Goal: Information Seeking & Learning: Learn about a topic

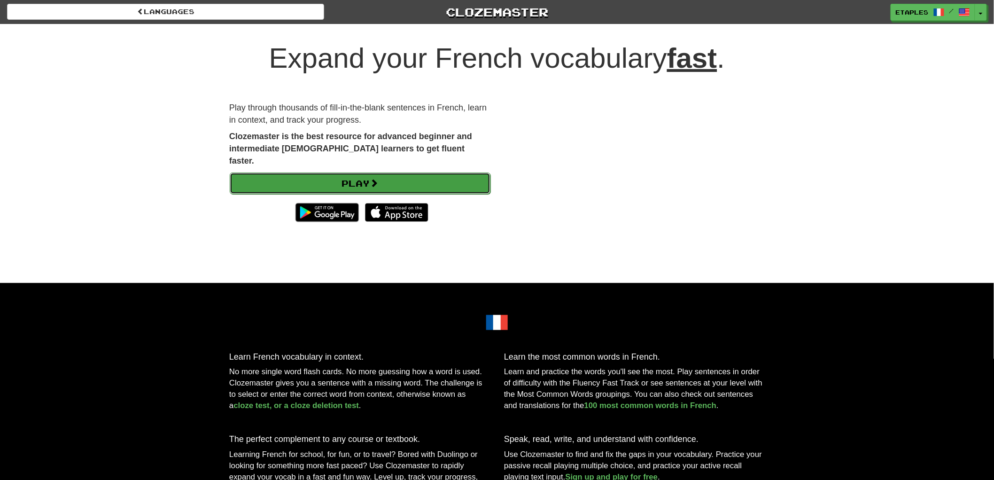
click at [350, 175] on link "Play" at bounding box center [360, 183] width 261 height 22
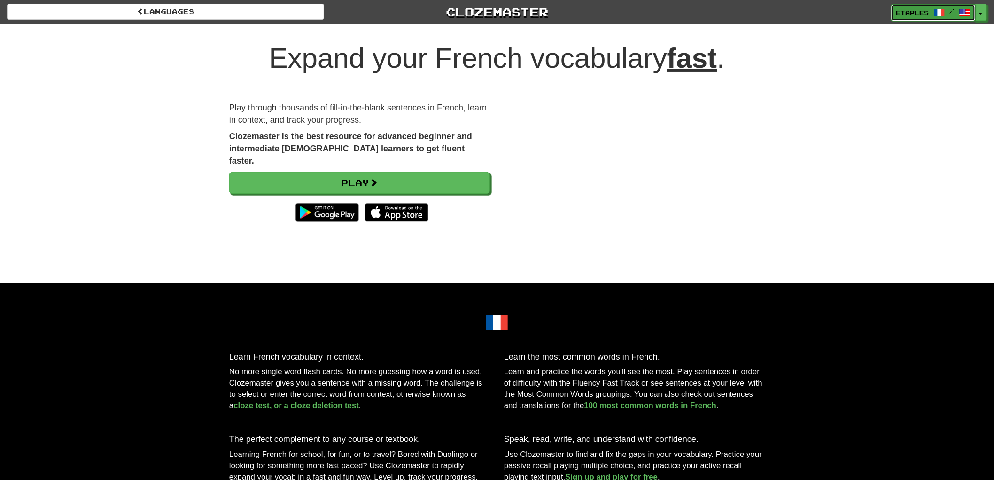
click at [900, 13] on span "etaples" at bounding box center [913, 12] width 33 height 8
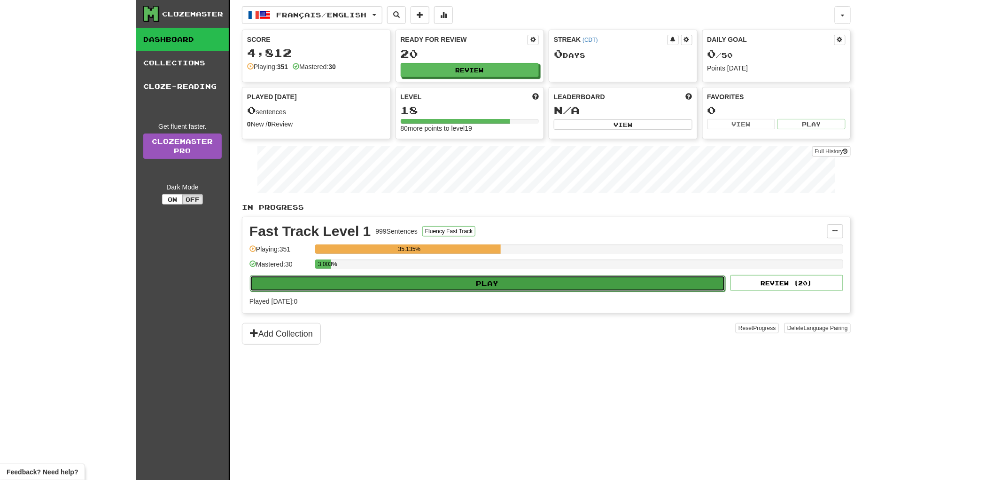
click at [477, 283] on button "Play" at bounding box center [488, 283] width 476 height 16
select select "**"
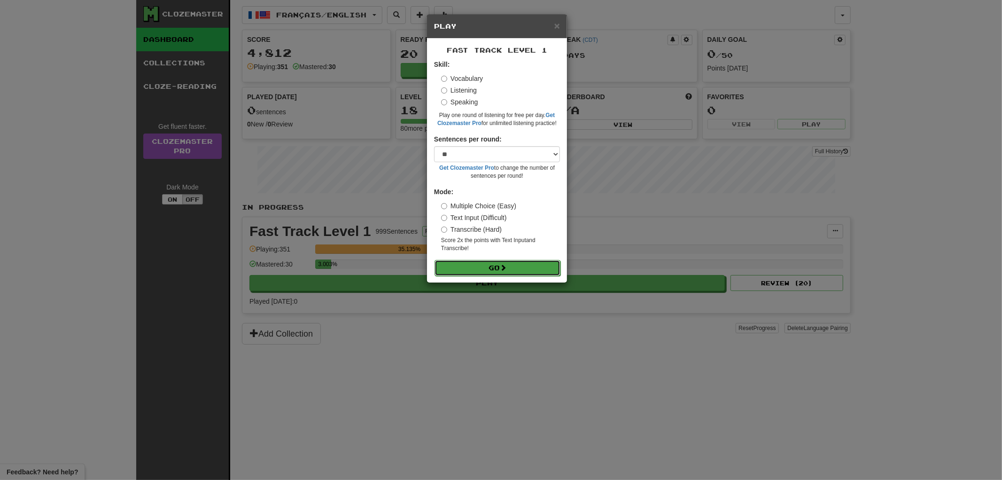
click at [481, 269] on button "Go" at bounding box center [498, 268] width 126 height 16
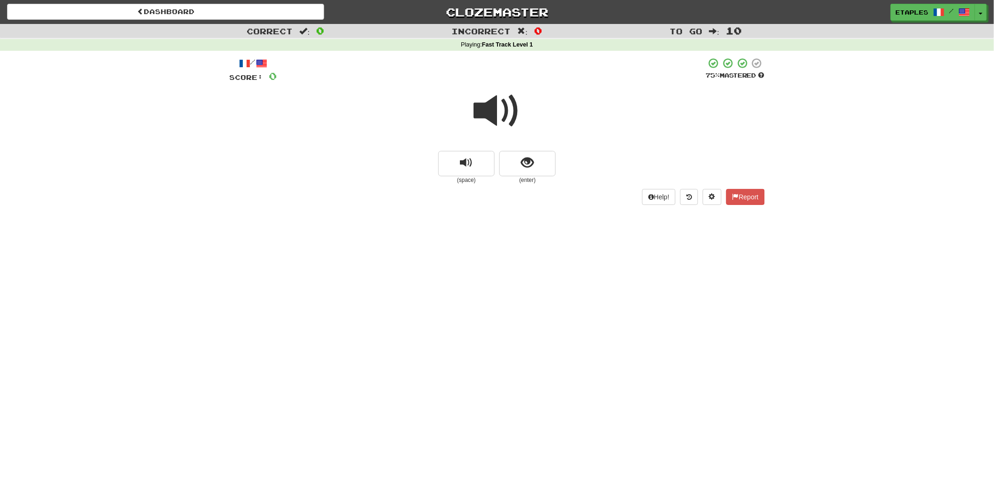
drag, startPoint x: 309, startPoint y: 184, endPoint x: 621, endPoint y: 360, distance: 357.7
click at [621, 360] on div "Dashboard Clozemaster etaples / Toggle Dropdown Dashboard Leaderboard Activity …" at bounding box center [497, 240] width 994 height 480
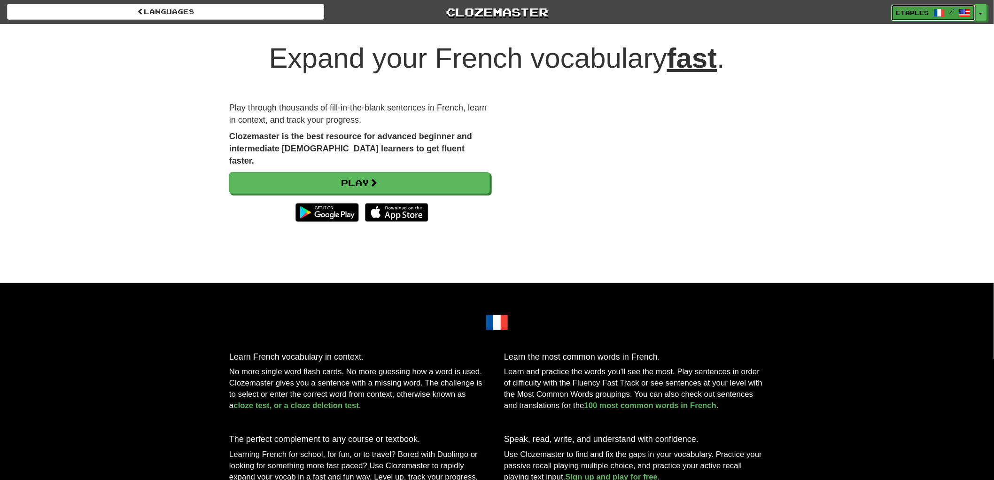
click at [913, 13] on span "etaples" at bounding box center [913, 12] width 33 height 8
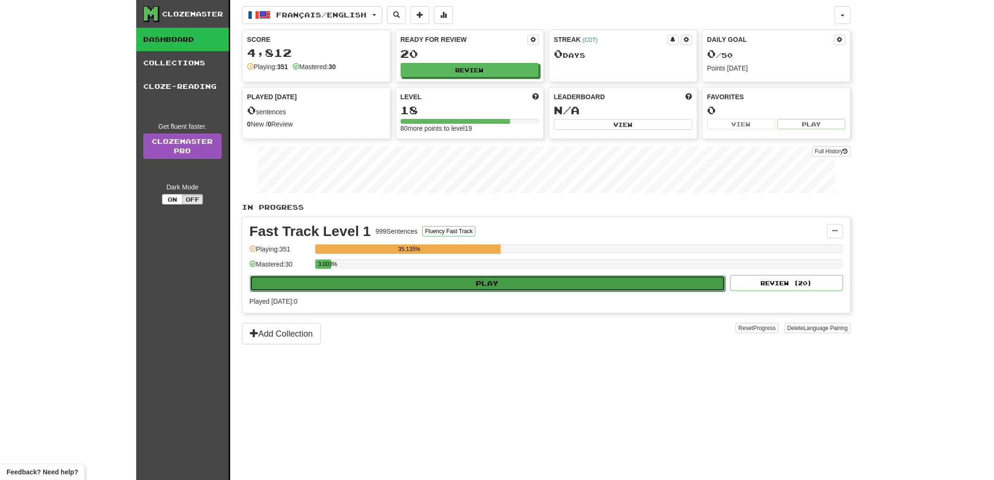
click at [478, 284] on button "Play" at bounding box center [488, 283] width 476 height 16
select select "**"
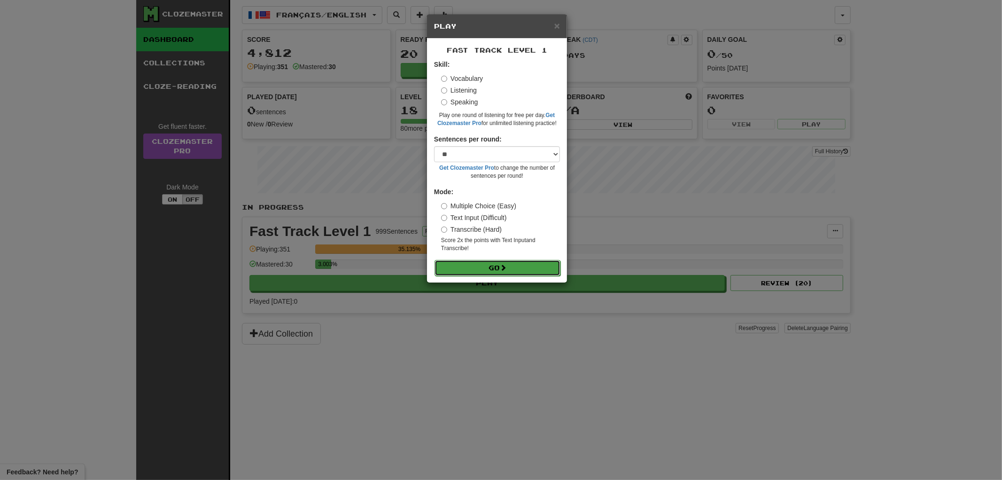
click at [491, 270] on button "Go" at bounding box center [498, 268] width 126 height 16
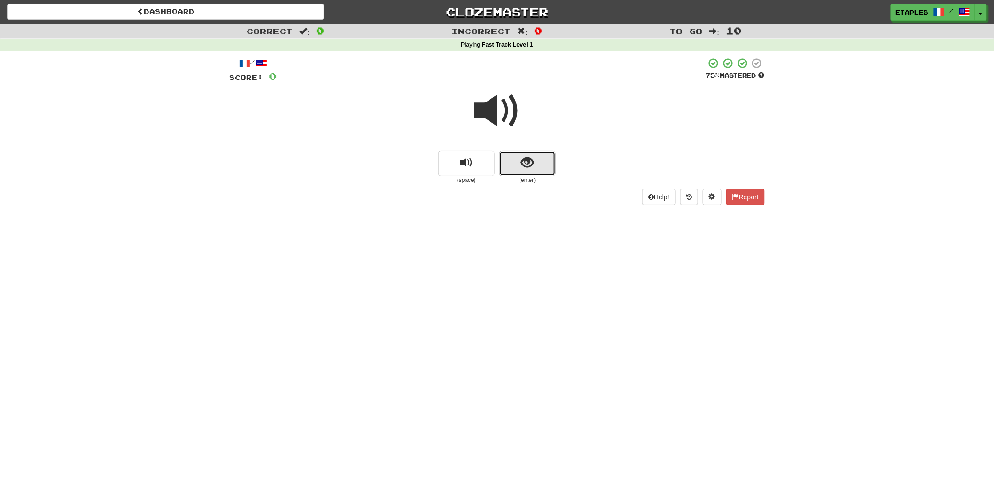
click at [531, 163] on span "show sentence" at bounding box center [528, 162] width 13 height 13
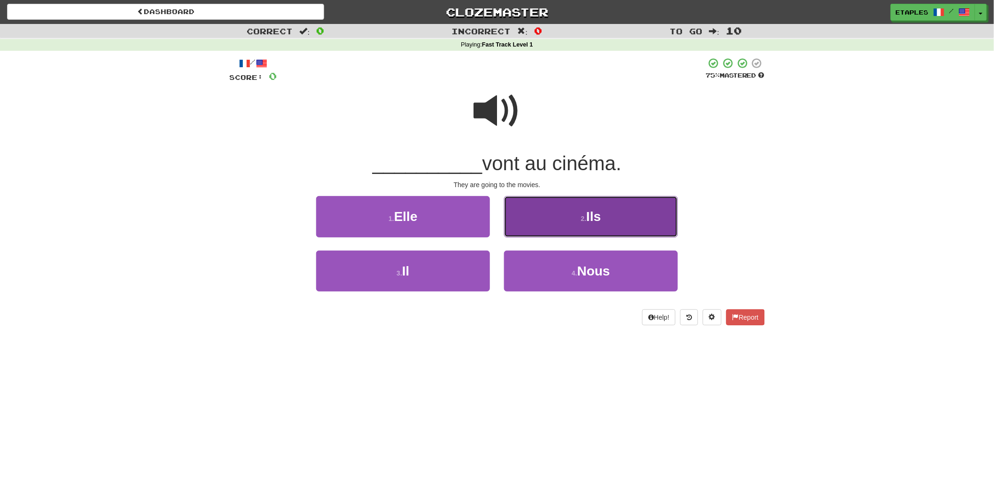
click at [594, 217] on span "Ils" at bounding box center [593, 216] width 15 height 15
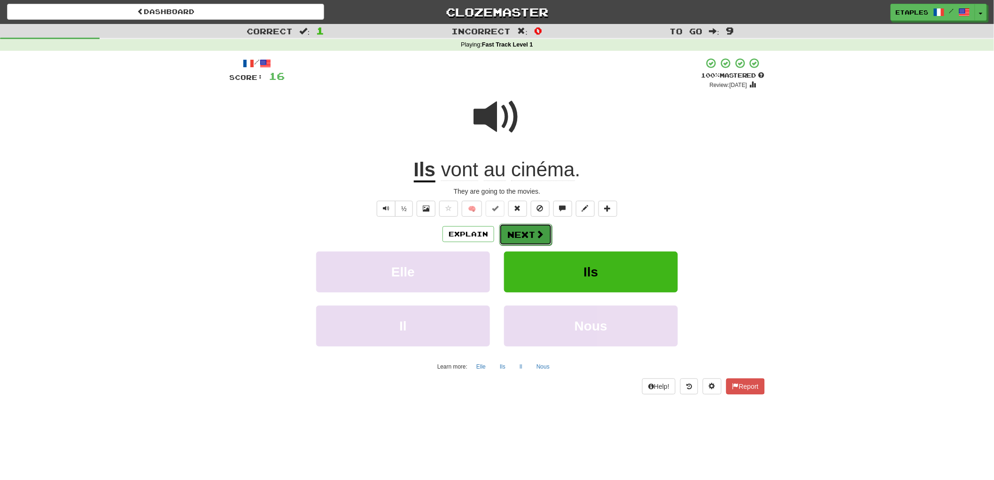
click at [519, 232] on button "Next" at bounding box center [526, 235] width 53 height 22
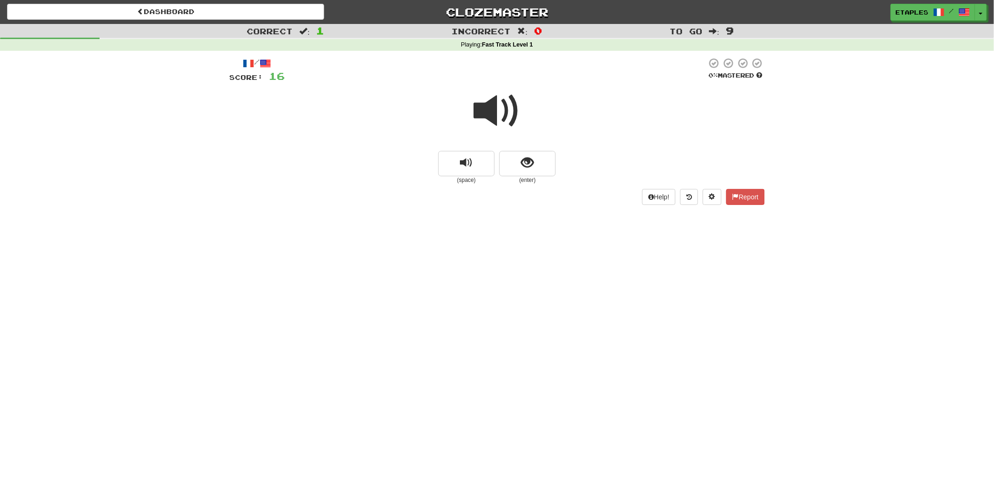
click at [488, 107] on span at bounding box center [497, 110] width 47 height 47
click at [514, 162] on button "show sentence" at bounding box center [528, 163] width 56 height 25
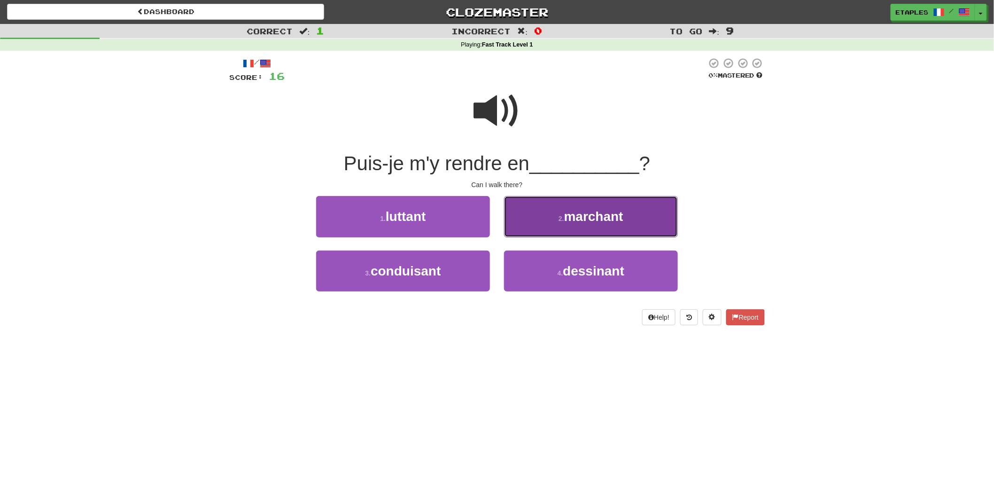
click at [587, 217] on span "marchant" at bounding box center [593, 216] width 59 height 15
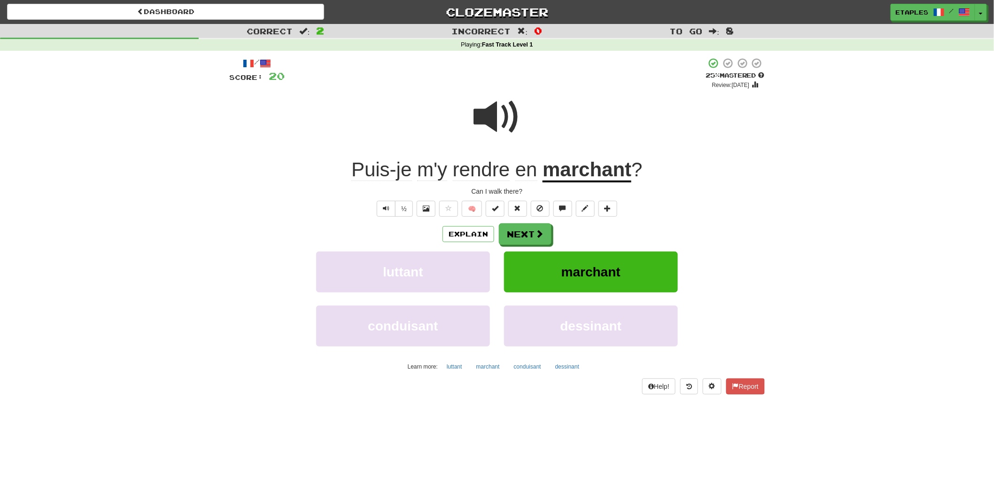
click at [500, 118] on span at bounding box center [497, 117] width 47 height 47
click at [508, 236] on button "Next" at bounding box center [526, 235] width 53 height 22
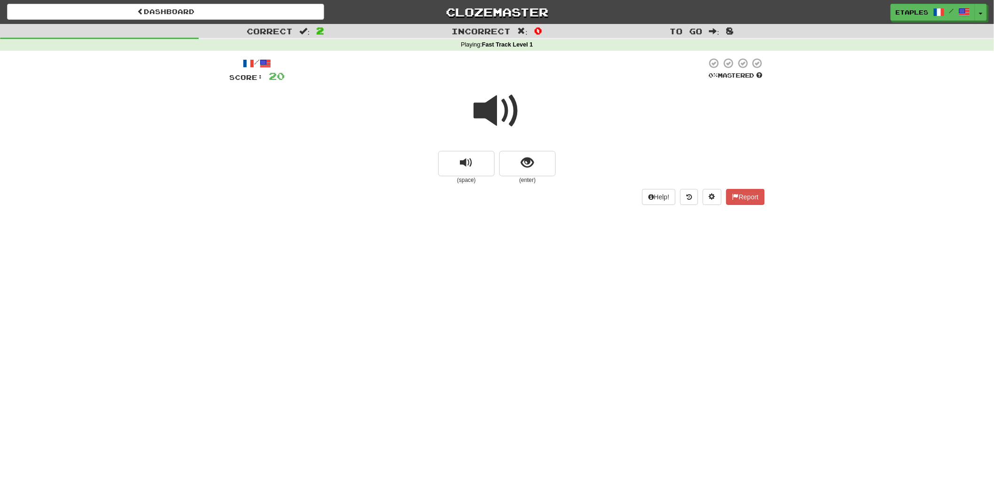
click at [495, 112] on span at bounding box center [497, 110] width 47 height 47
click at [492, 111] on span at bounding box center [497, 110] width 47 height 47
click at [518, 169] on button "show sentence" at bounding box center [528, 163] width 56 height 25
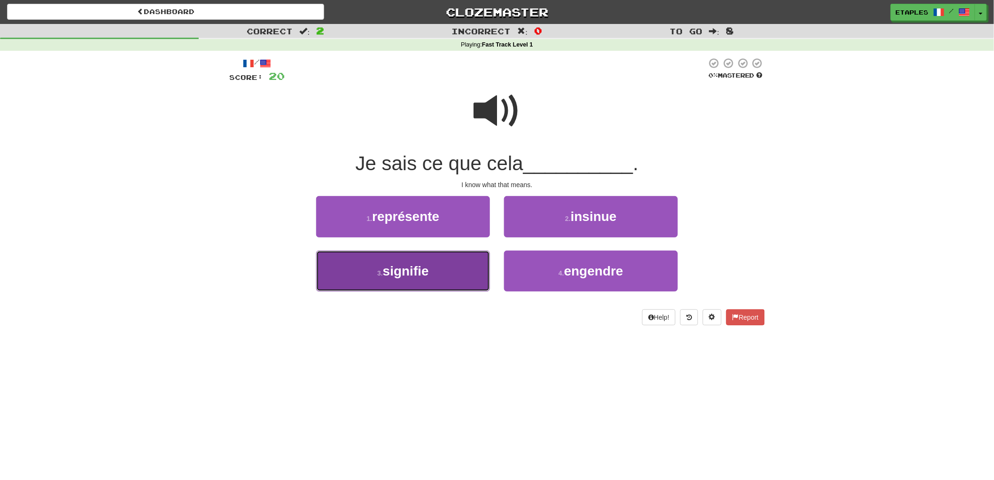
click at [428, 269] on span "signifie" at bounding box center [406, 271] width 46 height 15
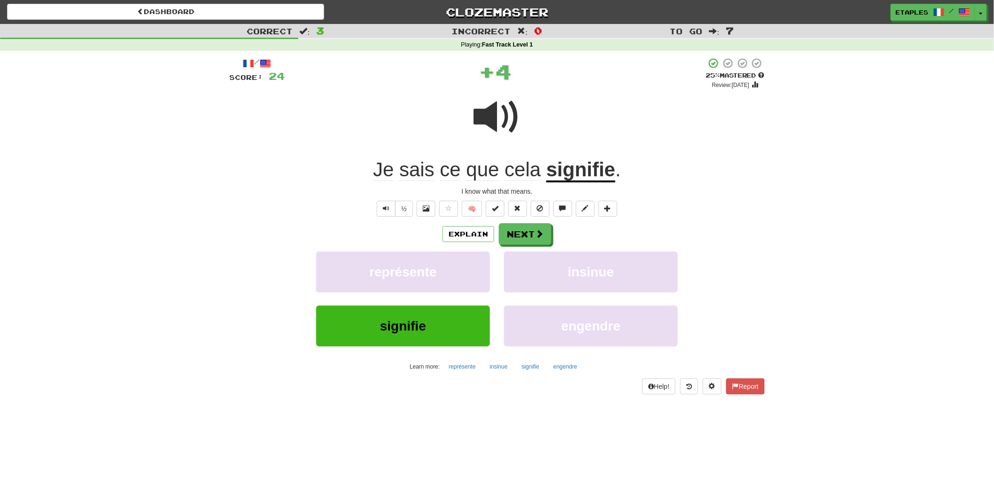
click at [488, 118] on span at bounding box center [497, 117] width 47 height 47
click at [519, 234] on button "Next" at bounding box center [526, 235] width 53 height 22
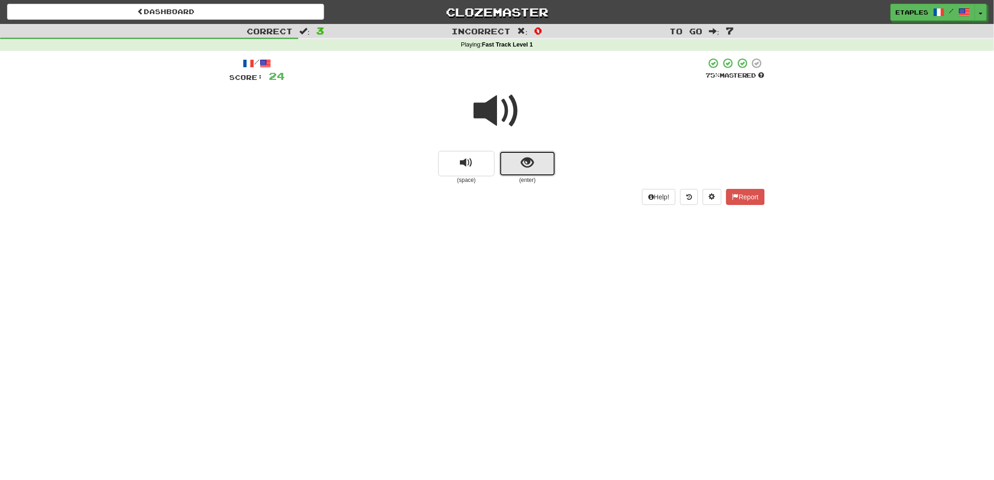
click at [520, 170] on button "show sentence" at bounding box center [528, 163] width 56 height 25
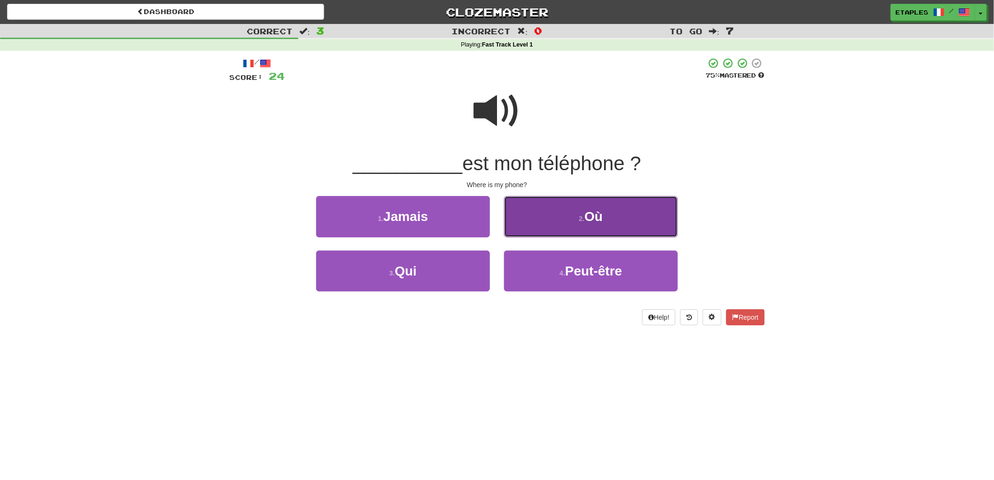
click at [583, 225] on button "2 . Où" at bounding box center [591, 216] width 174 height 41
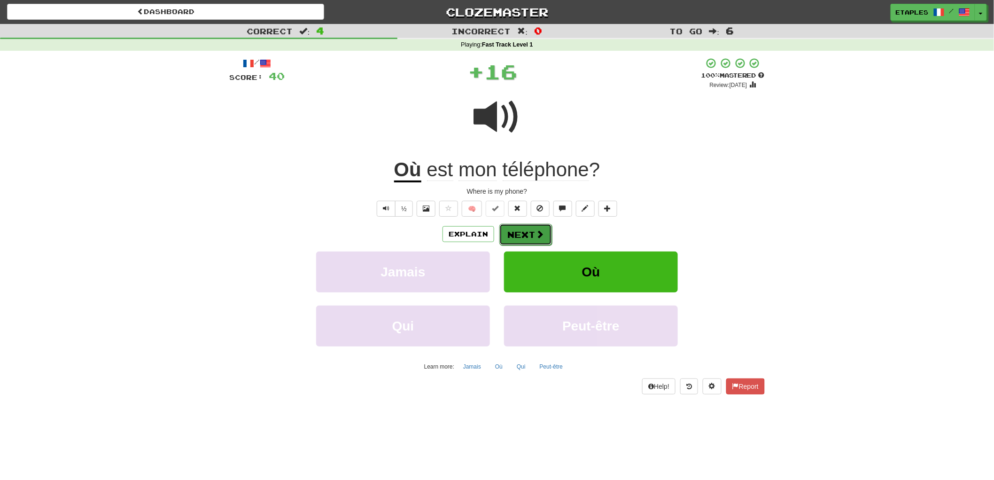
click at [530, 231] on button "Next" at bounding box center [526, 235] width 53 height 22
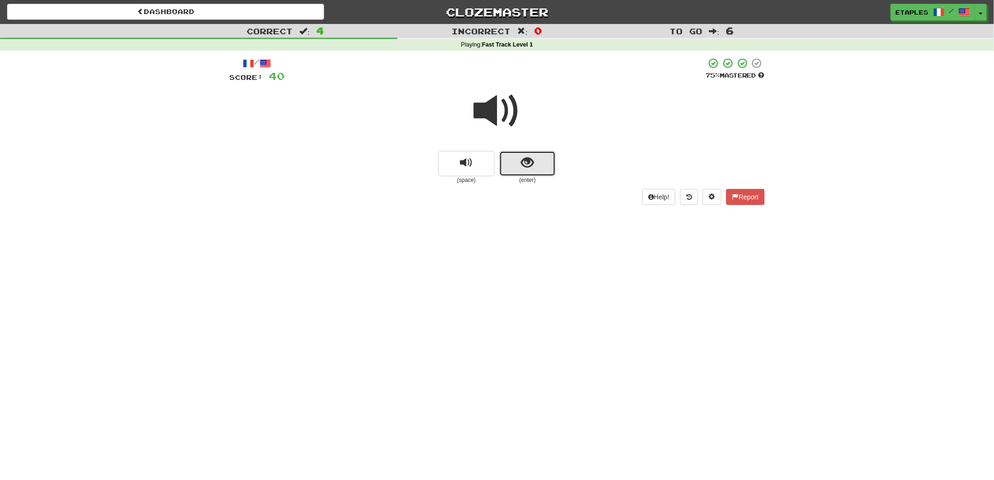
click at [517, 166] on button "show sentence" at bounding box center [528, 163] width 56 height 25
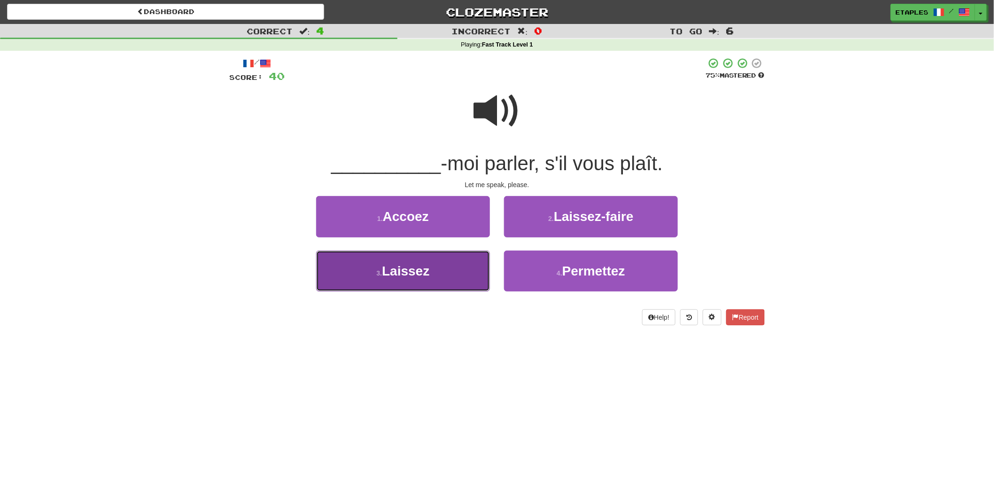
click at [417, 270] on span "Laissez" at bounding box center [405, 271] width 47 height 15
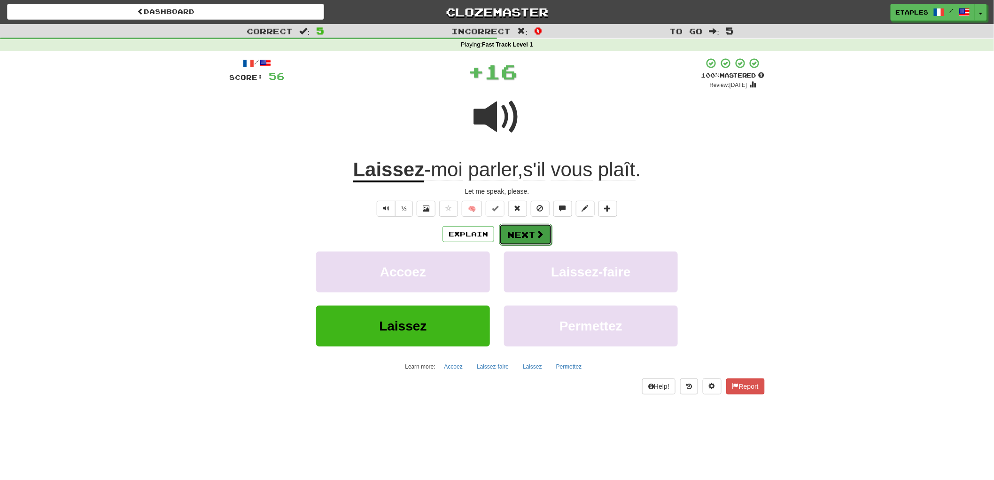
click at [520, 233] on button "Next" at bounding box center [526, 235] width 53 height 22
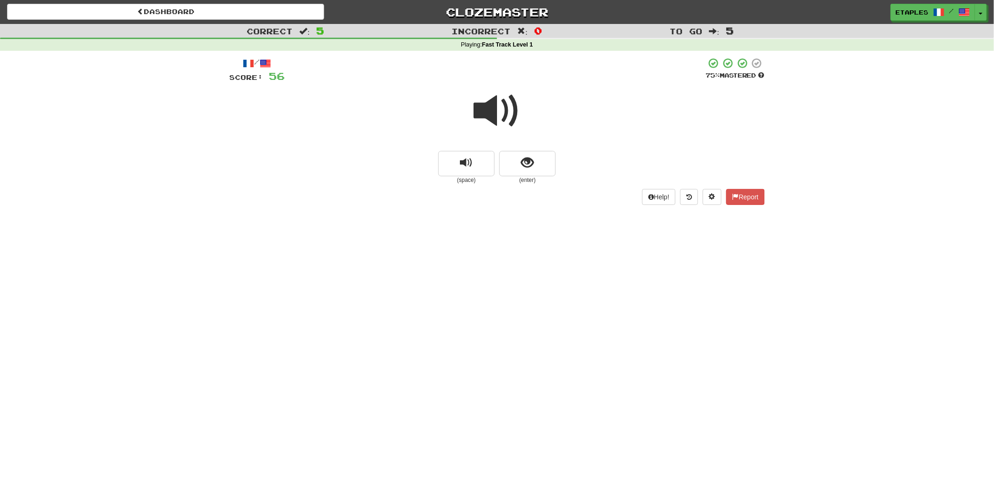
click at [492, 119] on span at bounding box center [497, 110] width 47 height 47
click at [523, 165] on span "show sentence" at bounding box center [528, 162] width 13 height 13
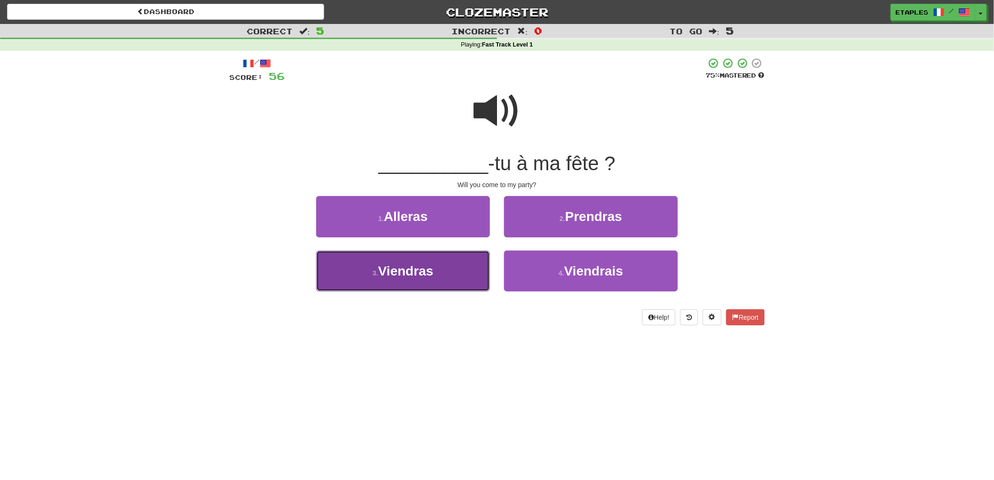
click at [416, 271] on span "Viendras" at bounding box center [405, 271] width 55 height 15
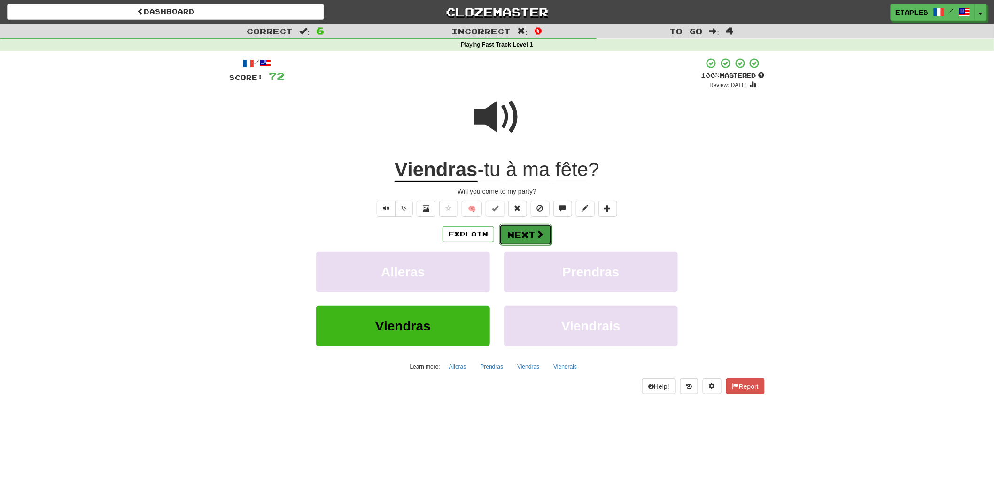
click at [519, 236] on button "Next" at bounding box center [526, 235] width 53 height 22
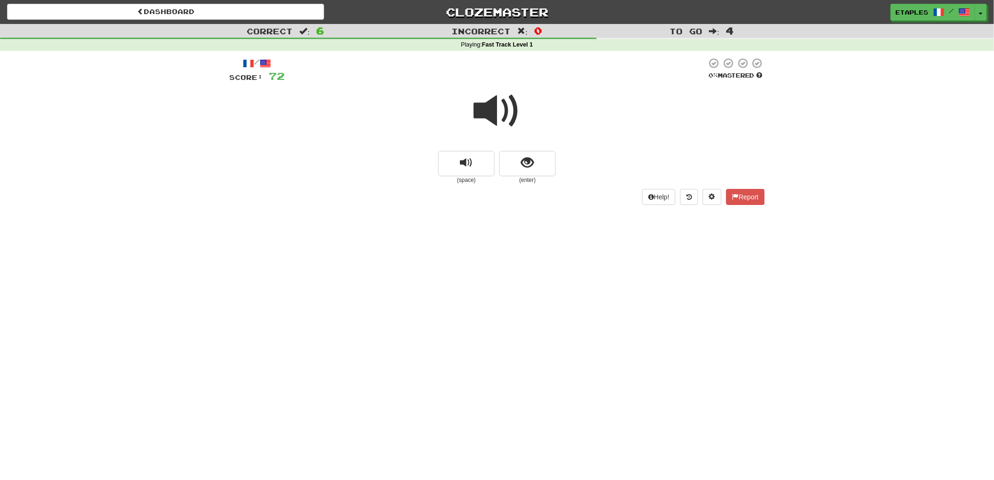
click at [489, 116] on span at bounding box center [497, 110] width 47 height 47
click at [520, 167] on button "show sentence" at bounding box center [528, 163] width 56 height 25
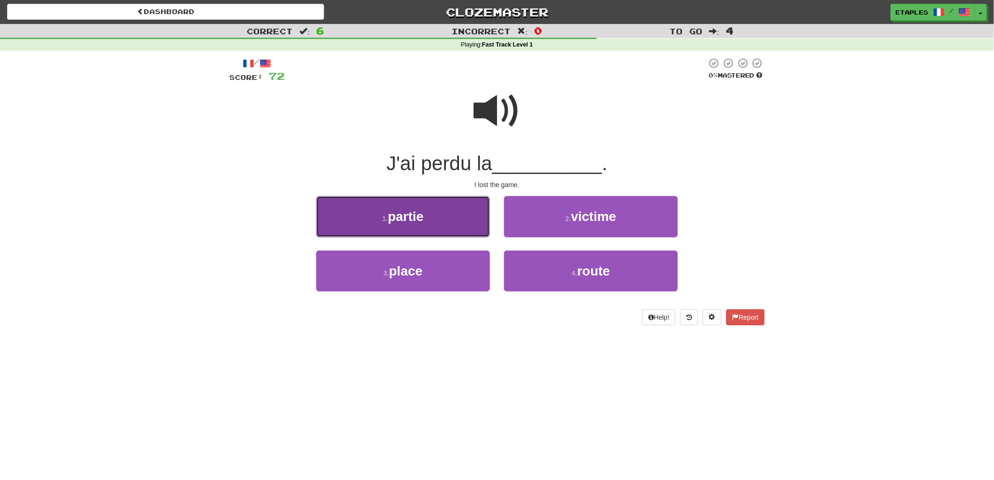
click at [414, 215] on span "partie" at bounding box center [406, 216] width 36 height 15
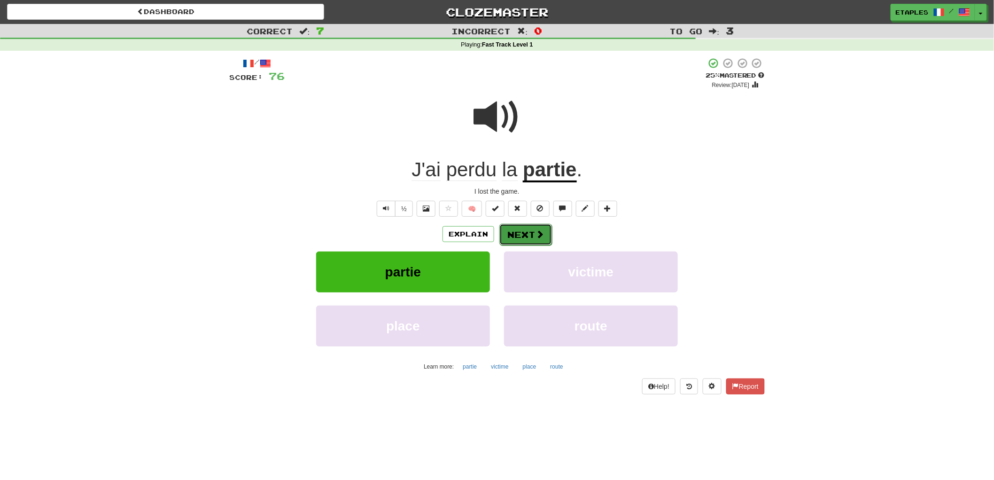
click at [516, 236] on button "Next" at bounding box center [526, 235] width 53 height 22
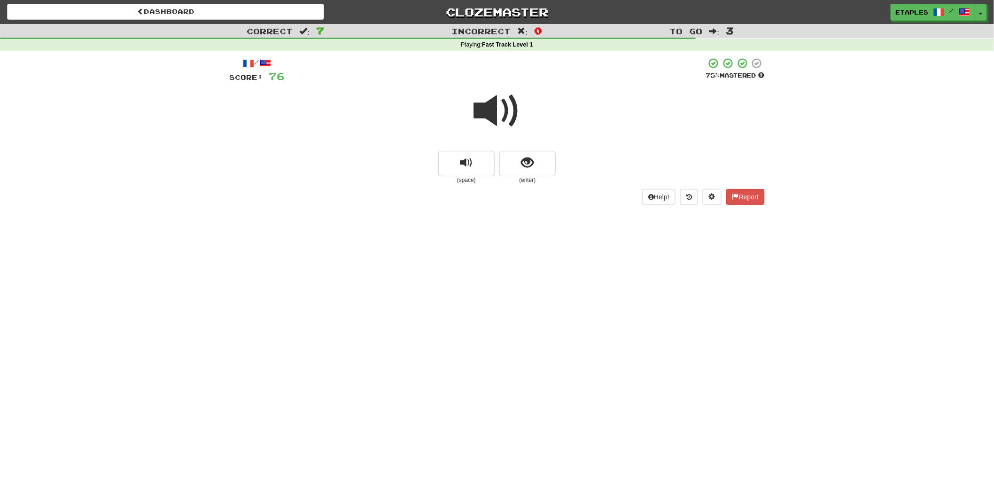
click at [492, 108] on span at bounding box center [497, 110] width 47 height 47
click at [485, 114] on span at bounding box center [497, 110] width 47 height 47
click at [526, 167] on span "show sentence" at bounding box center [528, 162] width 13 height 13
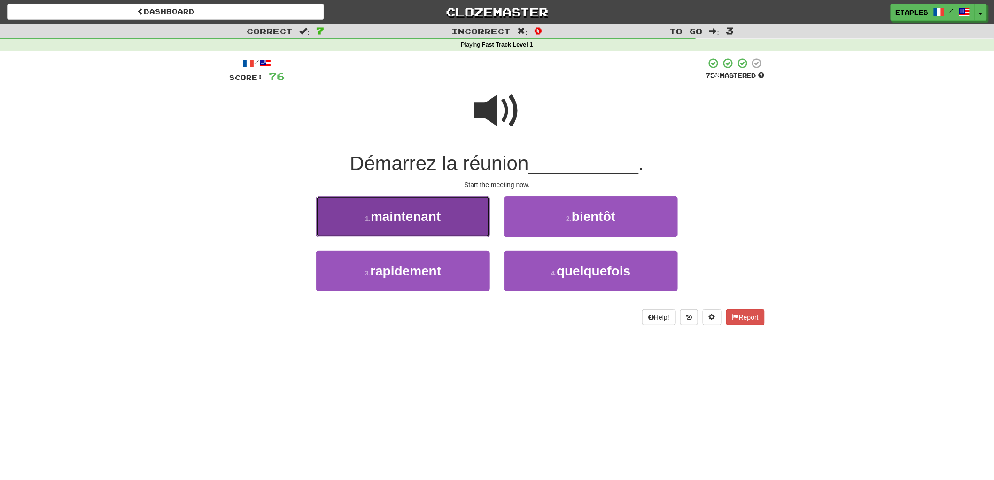
click at [392, 217] on span "maintenant" at bounding box center [406, 216] width 70 height 15
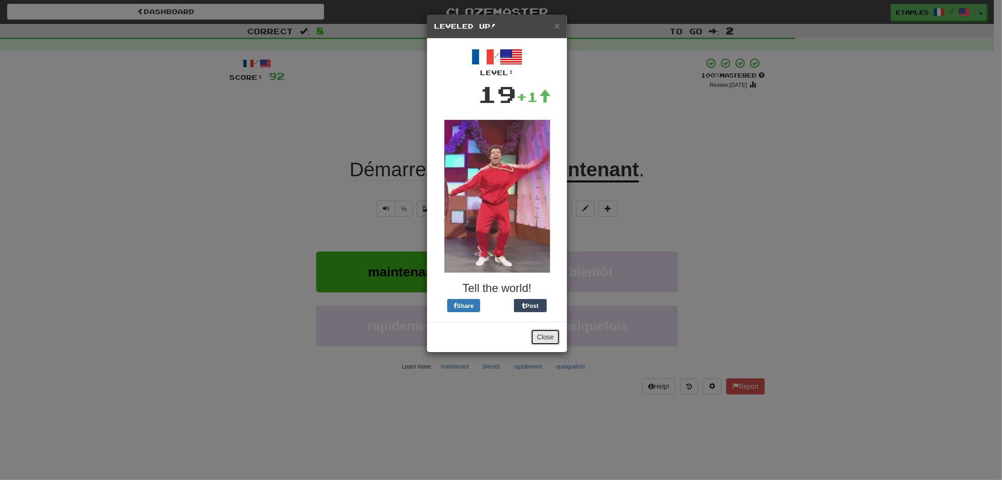
click at [544, 336] on button "Close" at bounding box center [545, 337] width 29 height 16
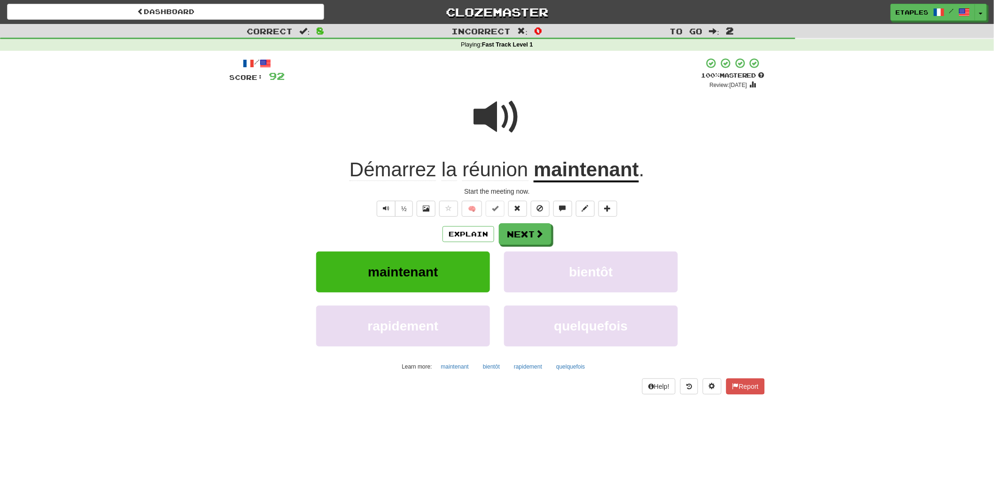
click at [486, 116] on span at bounding box center [497, 117] width 47 height 47
click at [511, 236] on button "Next" at bounding box center [526, 235] width 53 height 22
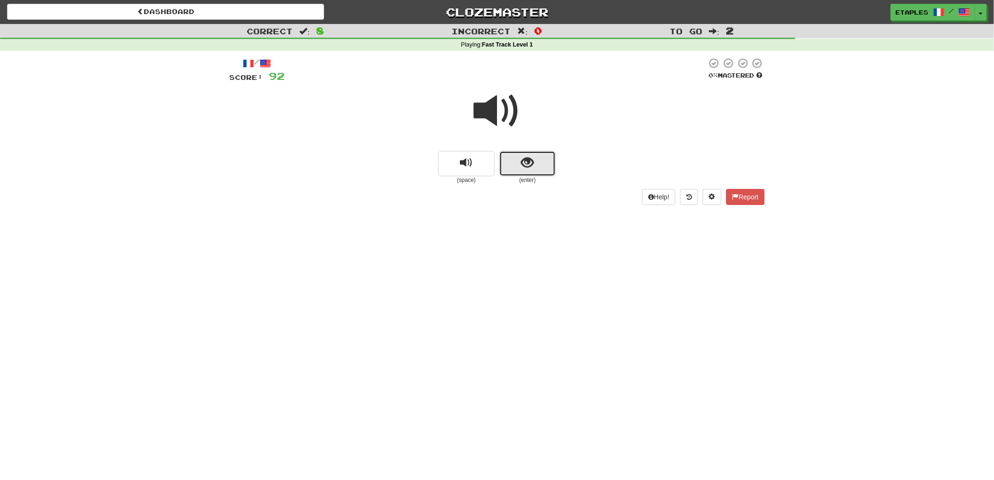
click at [525, 165] on span "show sentence" at bounding box center [528, 162] width 13 height 13
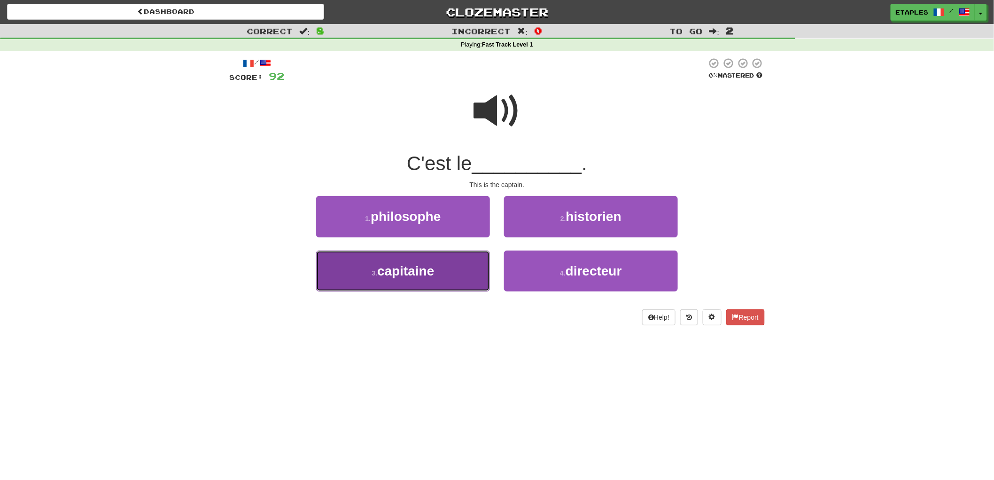
click at [429, 279] on button "3 . capitaine" at bounding box center [403, 270] width 174 height 41
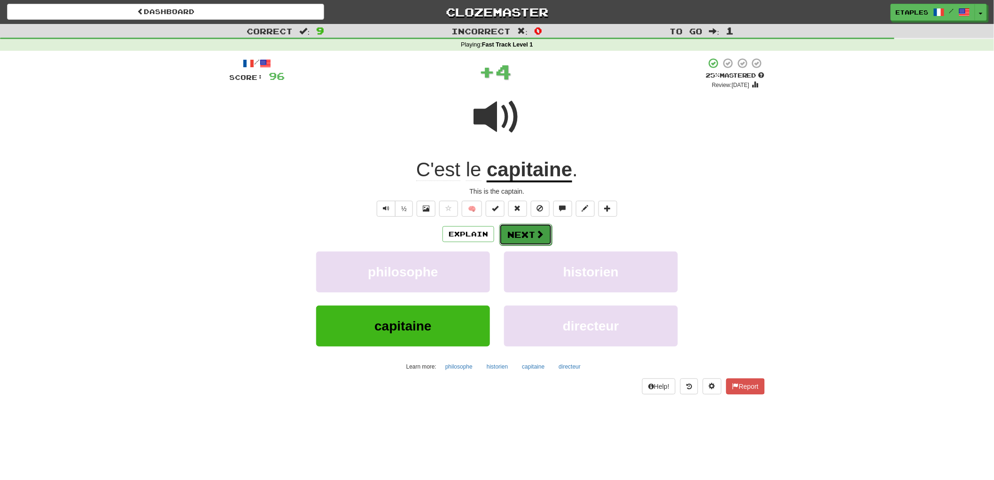
click at [521, 235] on button "Next" at bounding box center [526, 235] width 53 height 22
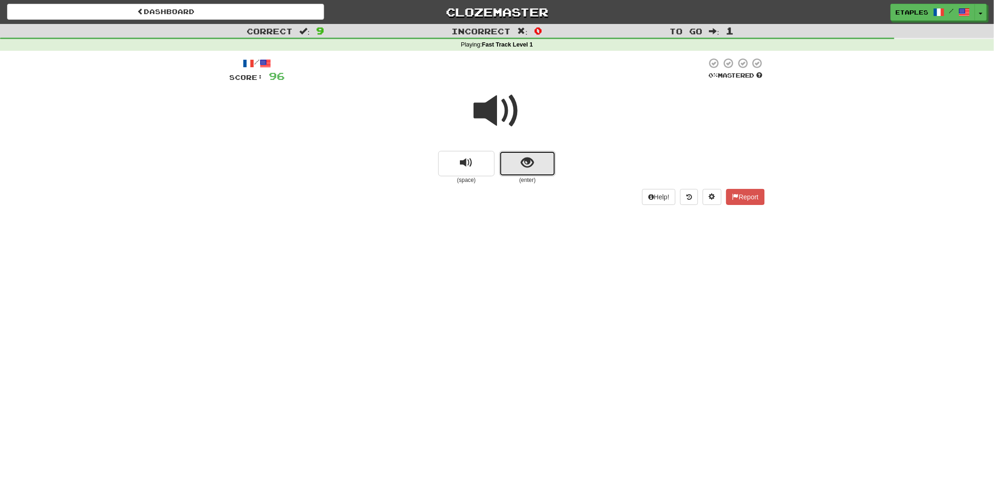
click at [528, 168] on span "show sentence" at bounding box center [528, 162] width 13 height 13
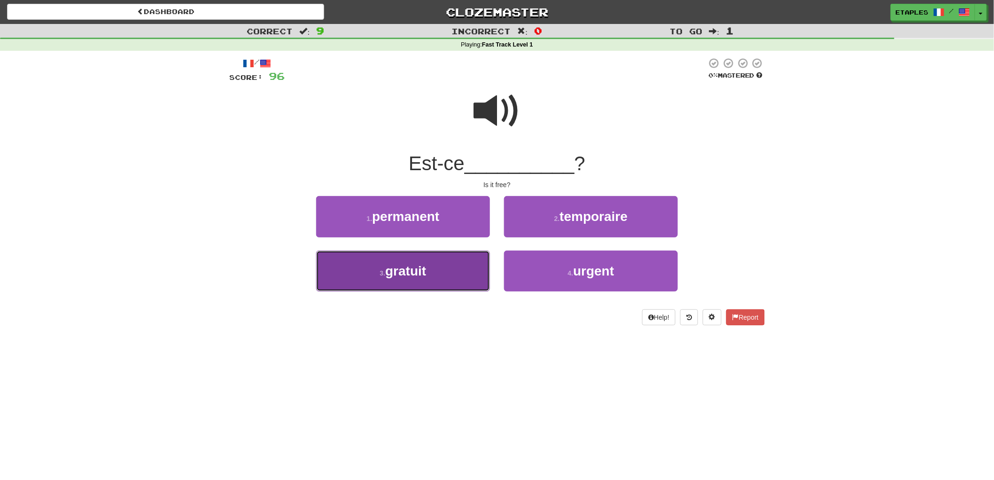
click at [397, 275] on span "gratuit" at bounding box center [405, 271] width 41 height 15
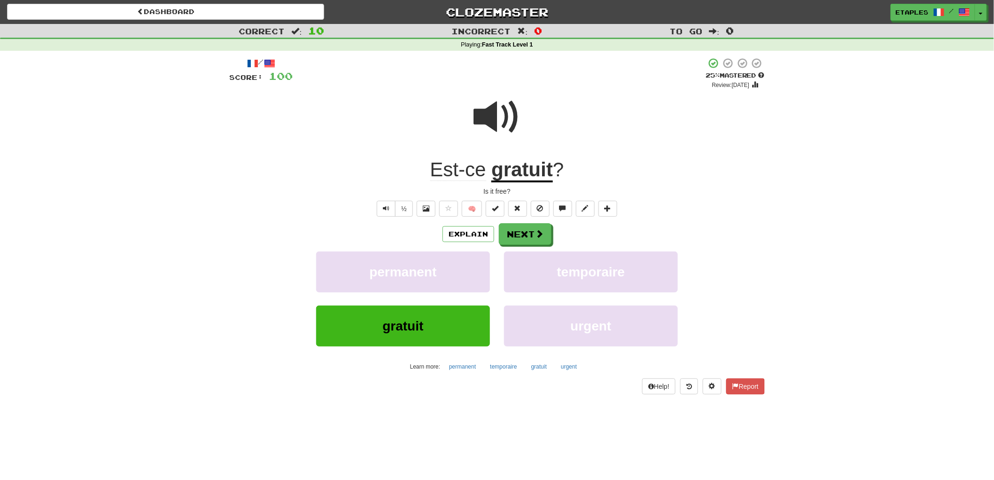
click at [495, 124] on span at bounding box center [497, 117] width 47 height 47
click at [512, 235] on button "Next" at bounding box center [526, 235] width 53 height 22
